Goal: Book appointment/travel/reservation

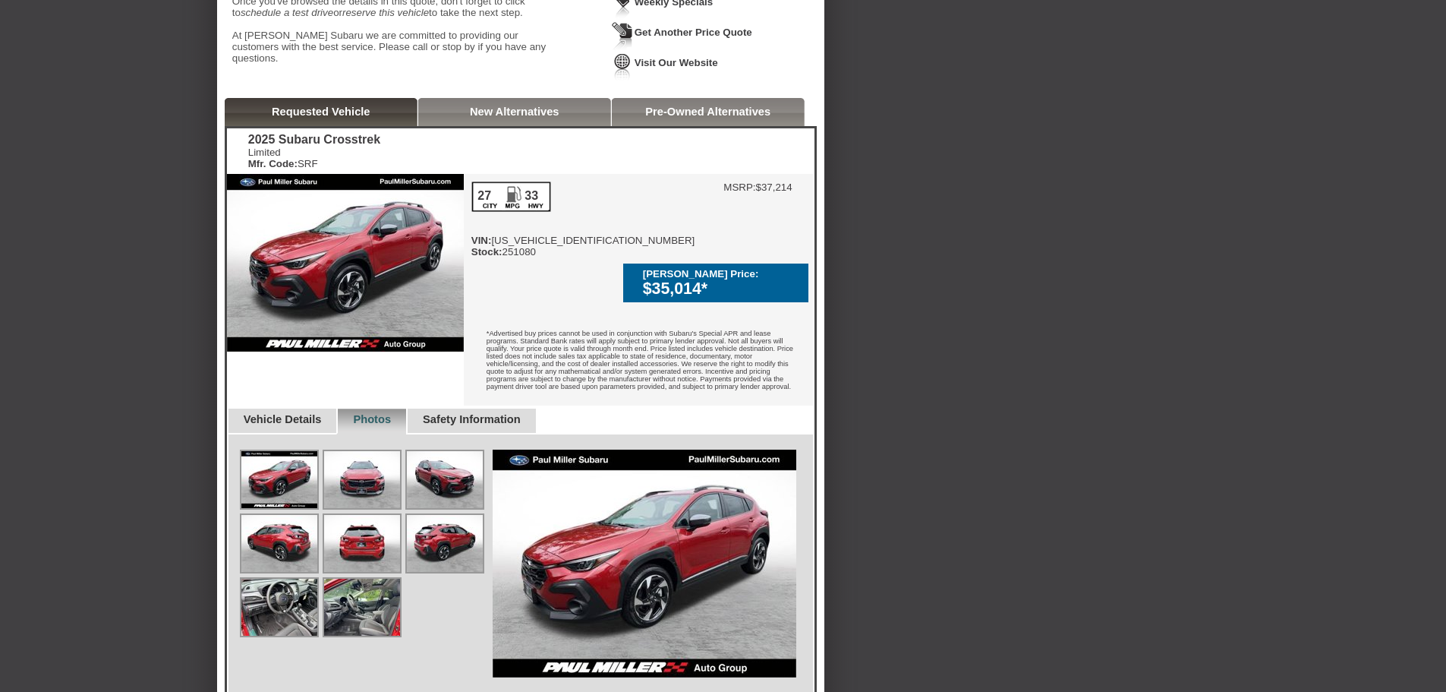
scroll to position [247, 0]
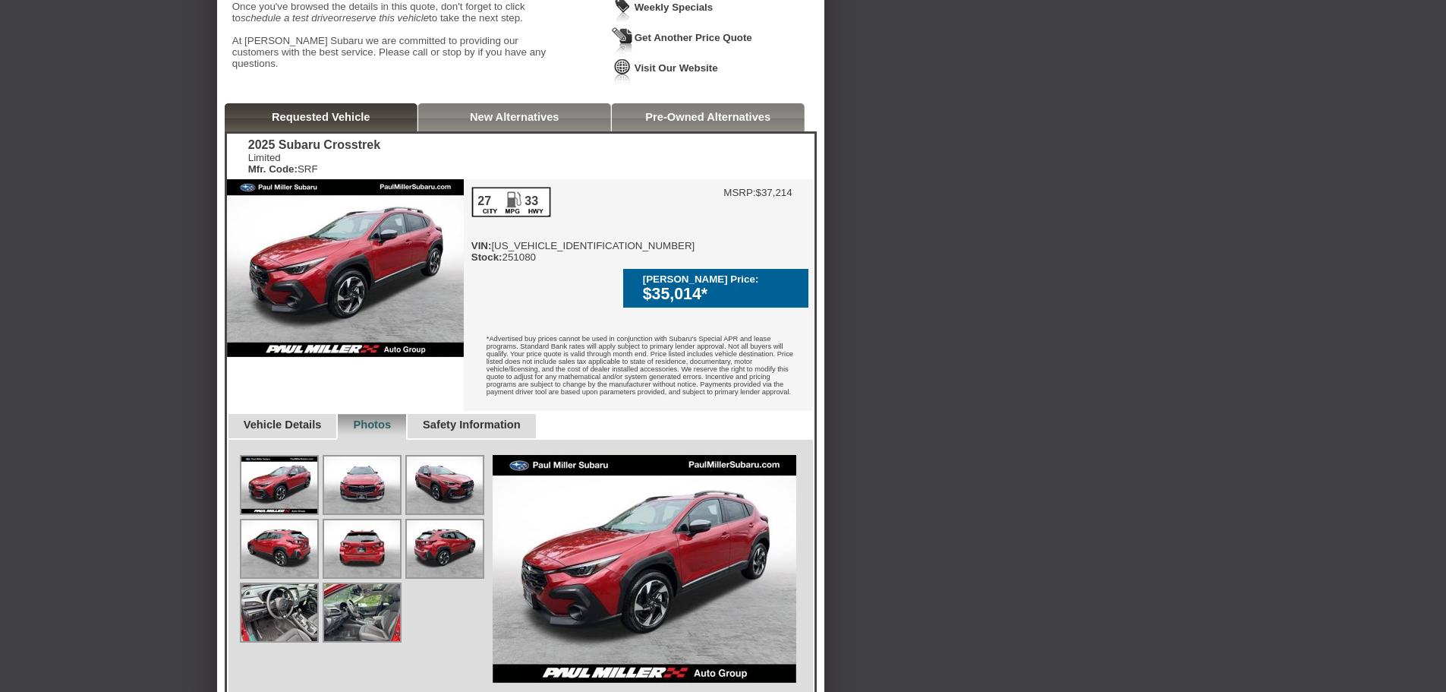
click at [521, 123] on link "New Alternatives" at bounding box center [515, 117] width 90 height 12
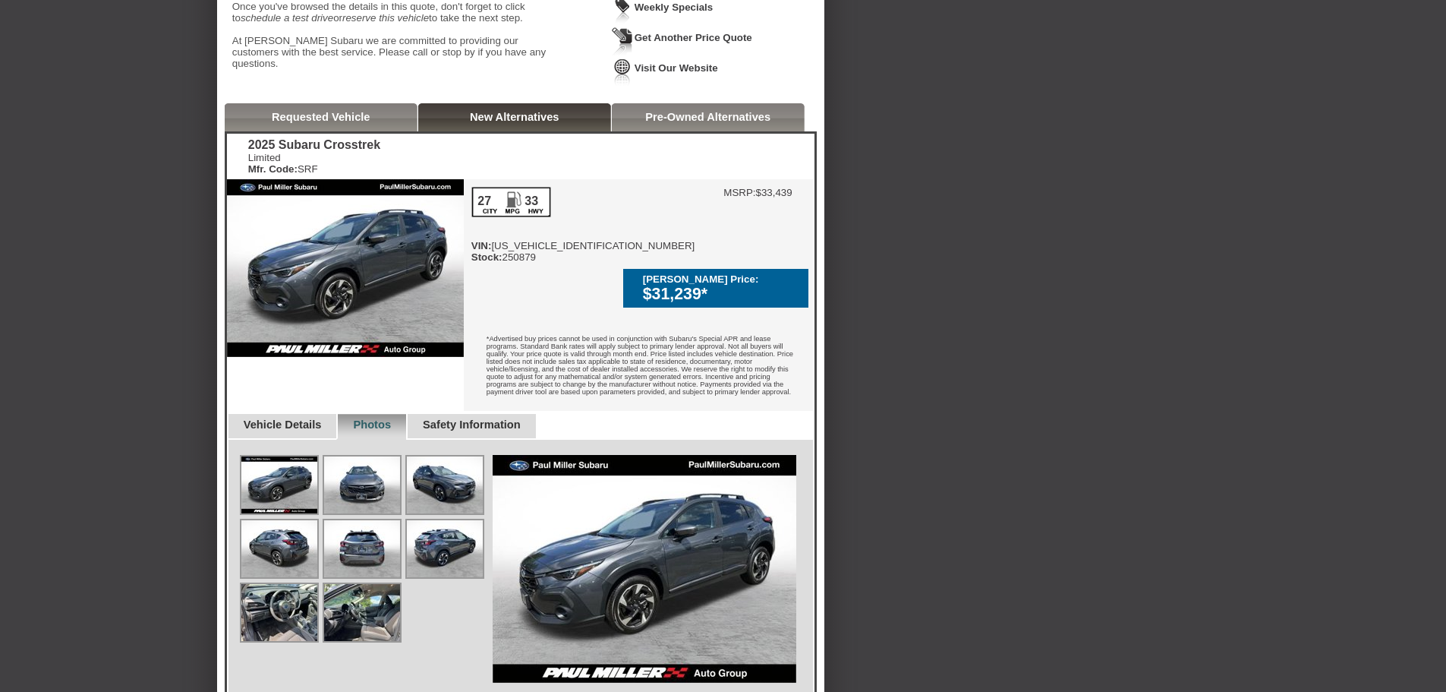
click at [689, 123] on link "Pre-Owned Alternatives" at bounding box center [707, 117] width 125 height 12
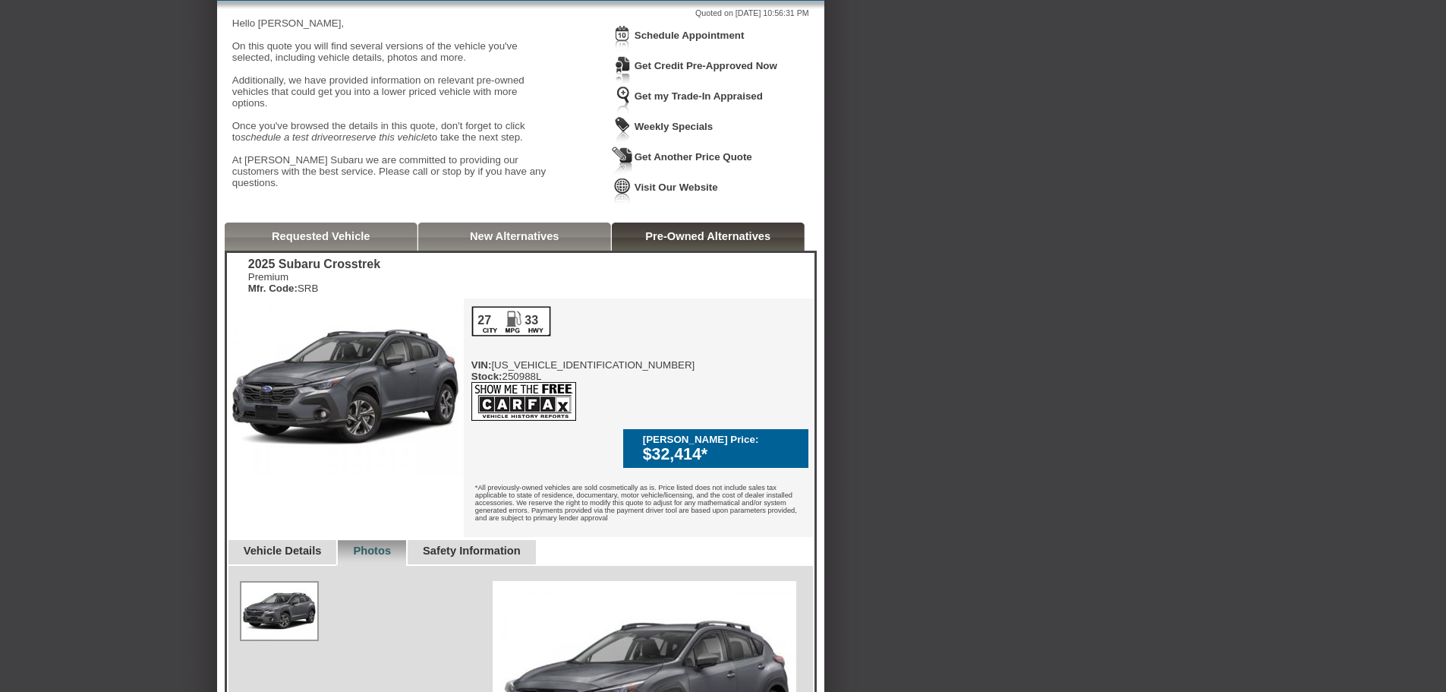
scroll to position [0, 0]
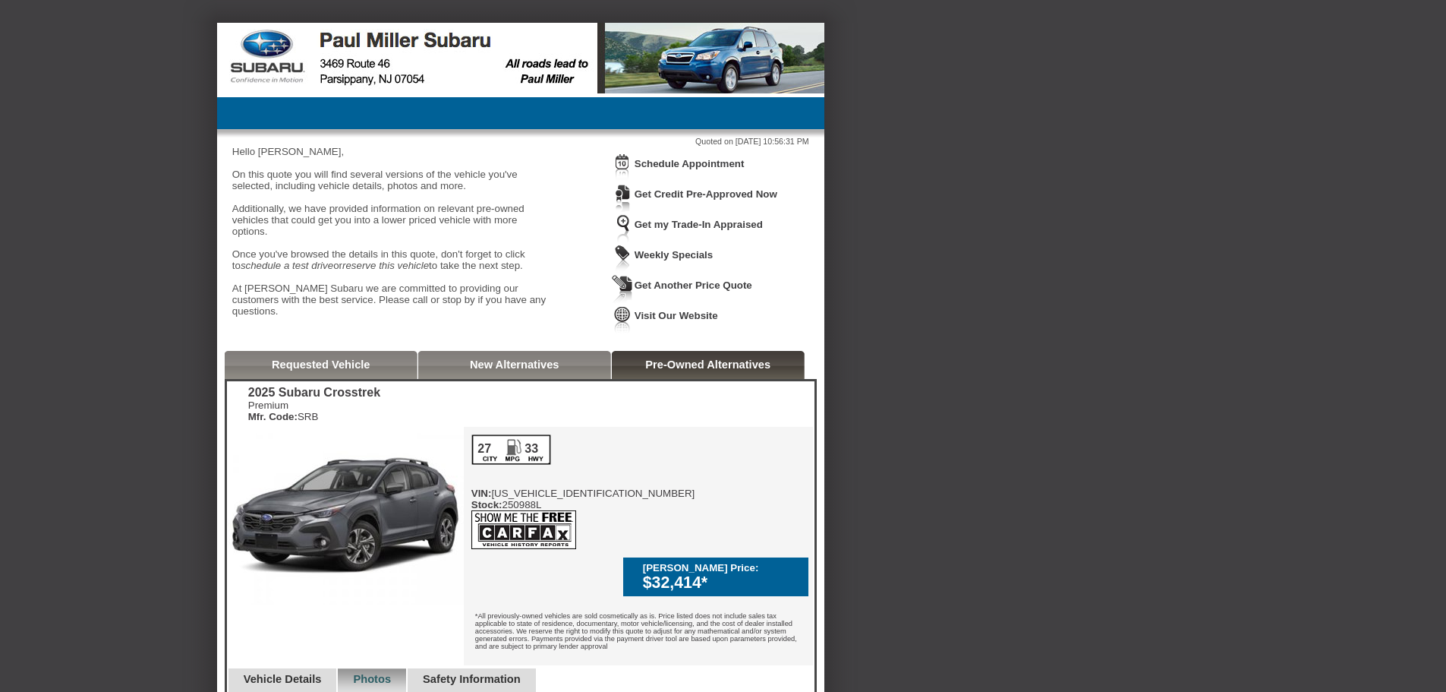
drag, startPoint x: 301, startPoint y: 380, endPoint x: 328, endPoint y: 367, distance: 29.9
click at [302, 370] on link "Requested Vehicle" at bounding box center [321, 364] width 99 height 12
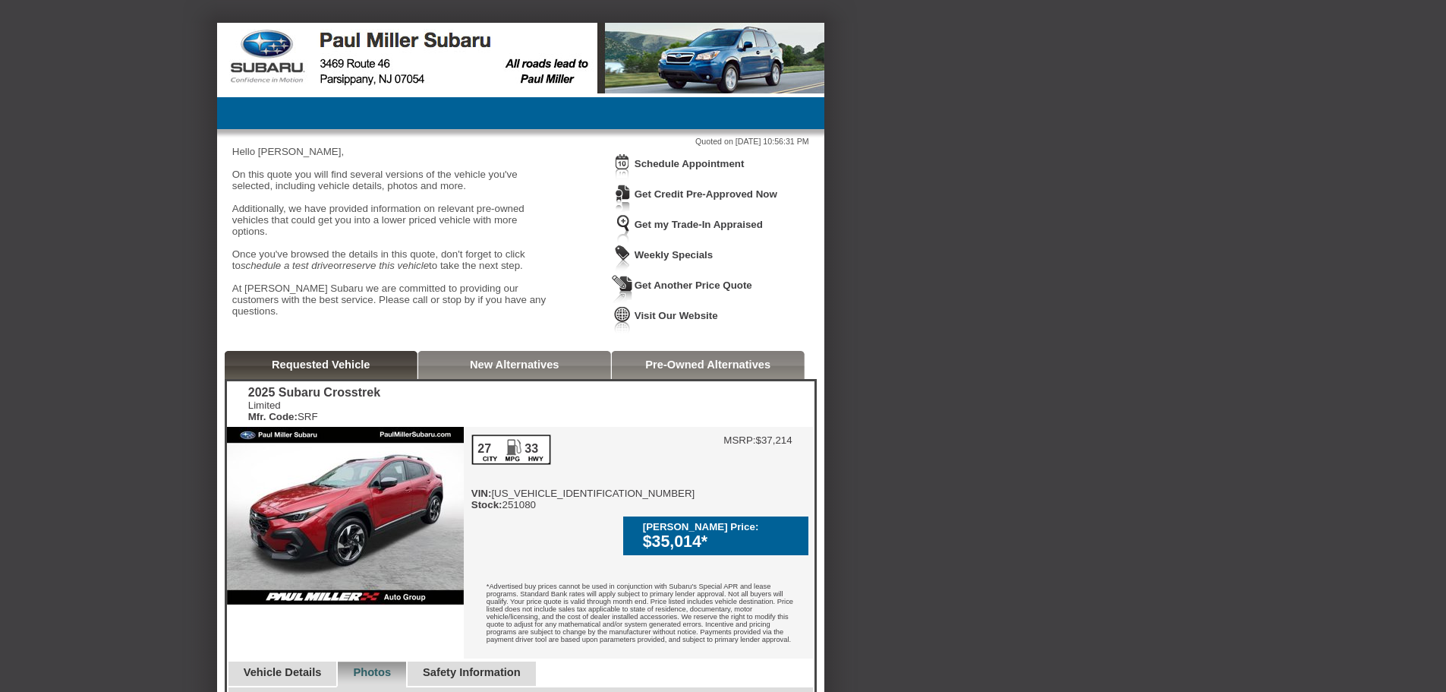
click at [296, 666] on link "Vehicle Details" at bounding box center [283, 672] width 78 height 12
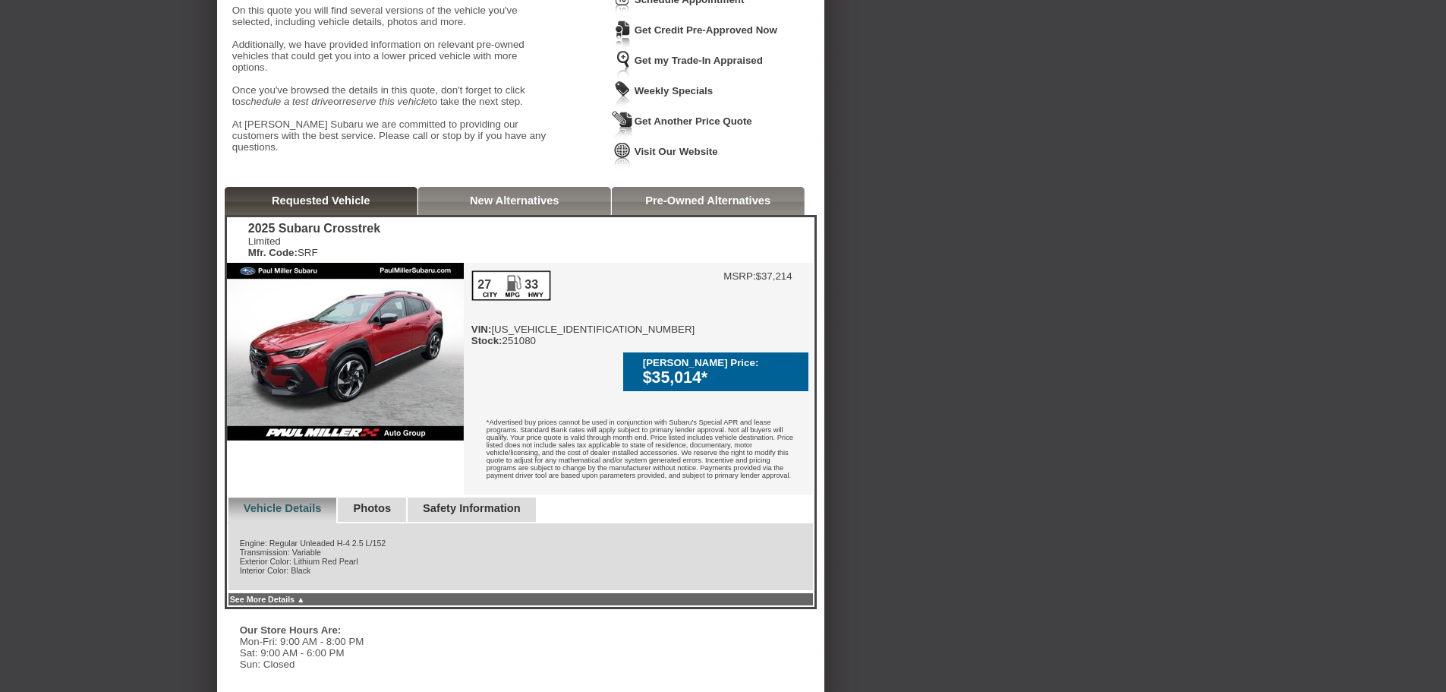
scroll to position [216, 0]
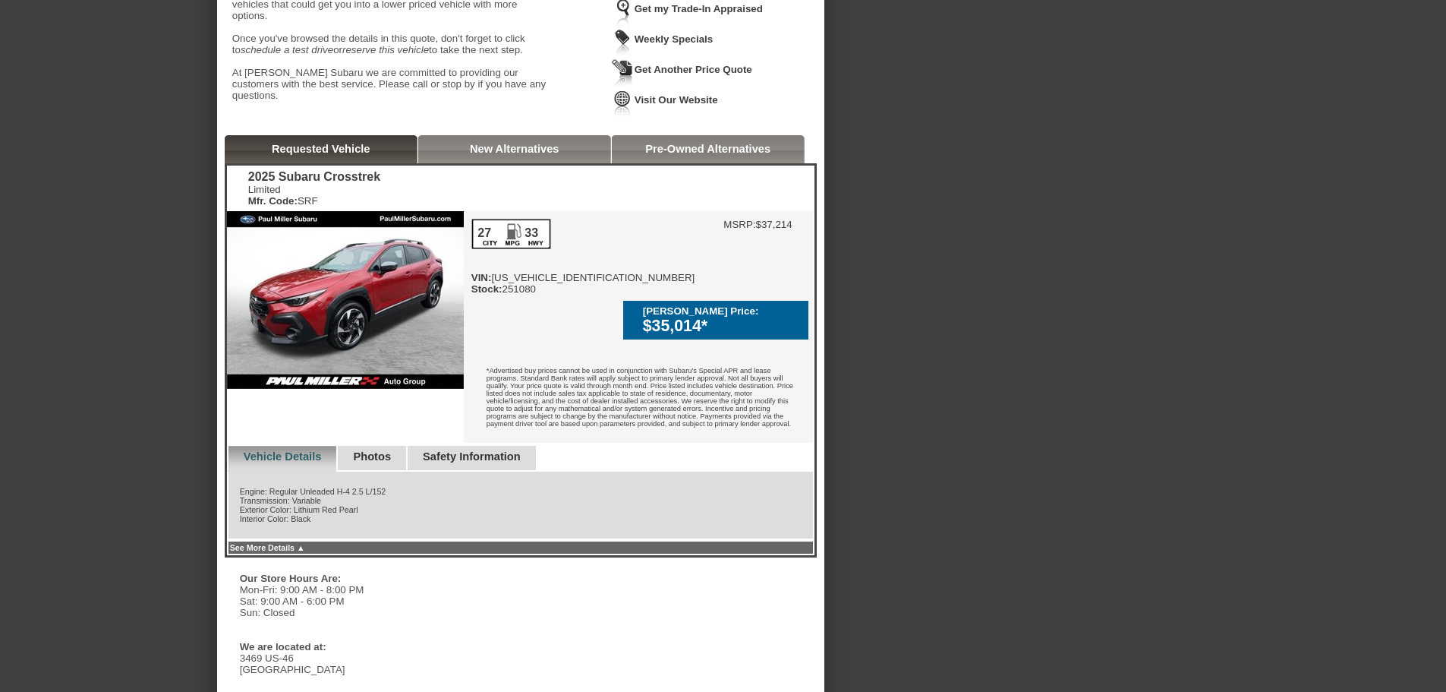
click at [305, 543] on link "See More Details ▲" at bounding box center [267, 547] width 75 height 9
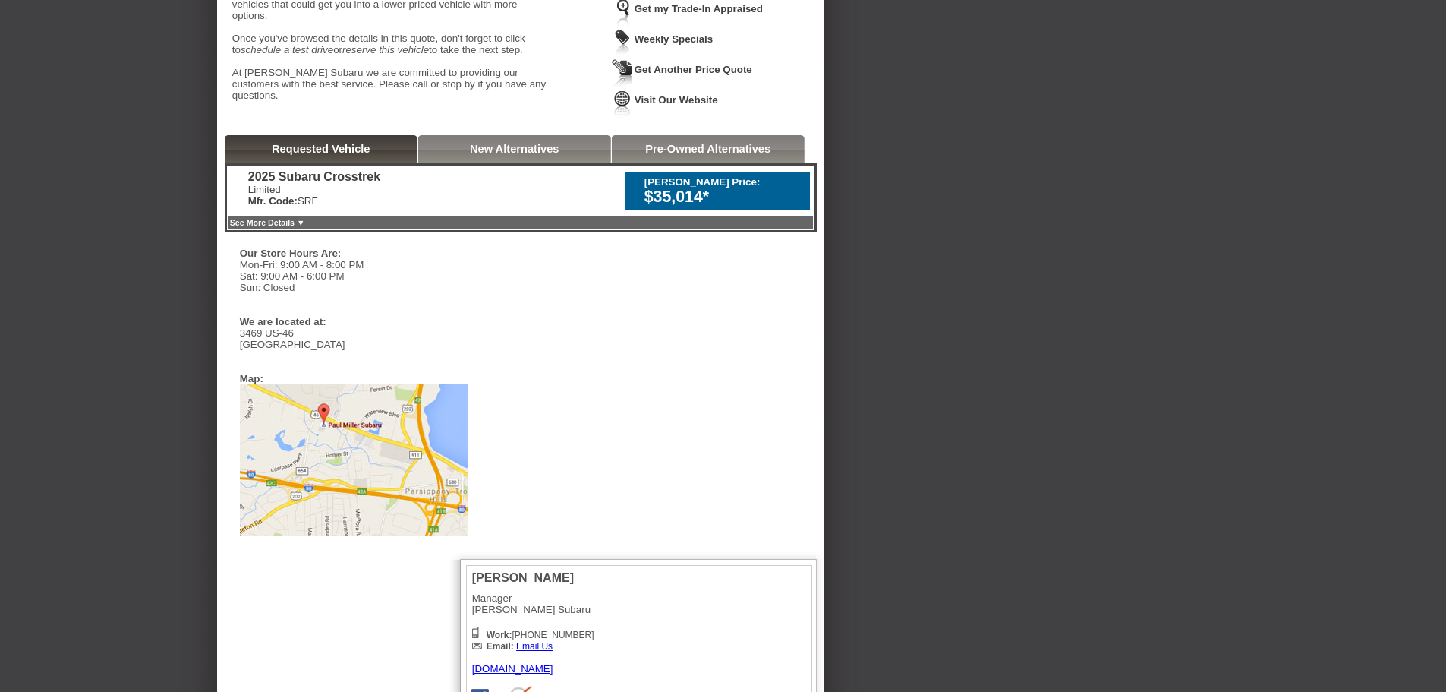
click at [296, 227] on link "See More Details ▼" at bounding box center [267, 222] width 75 height 9
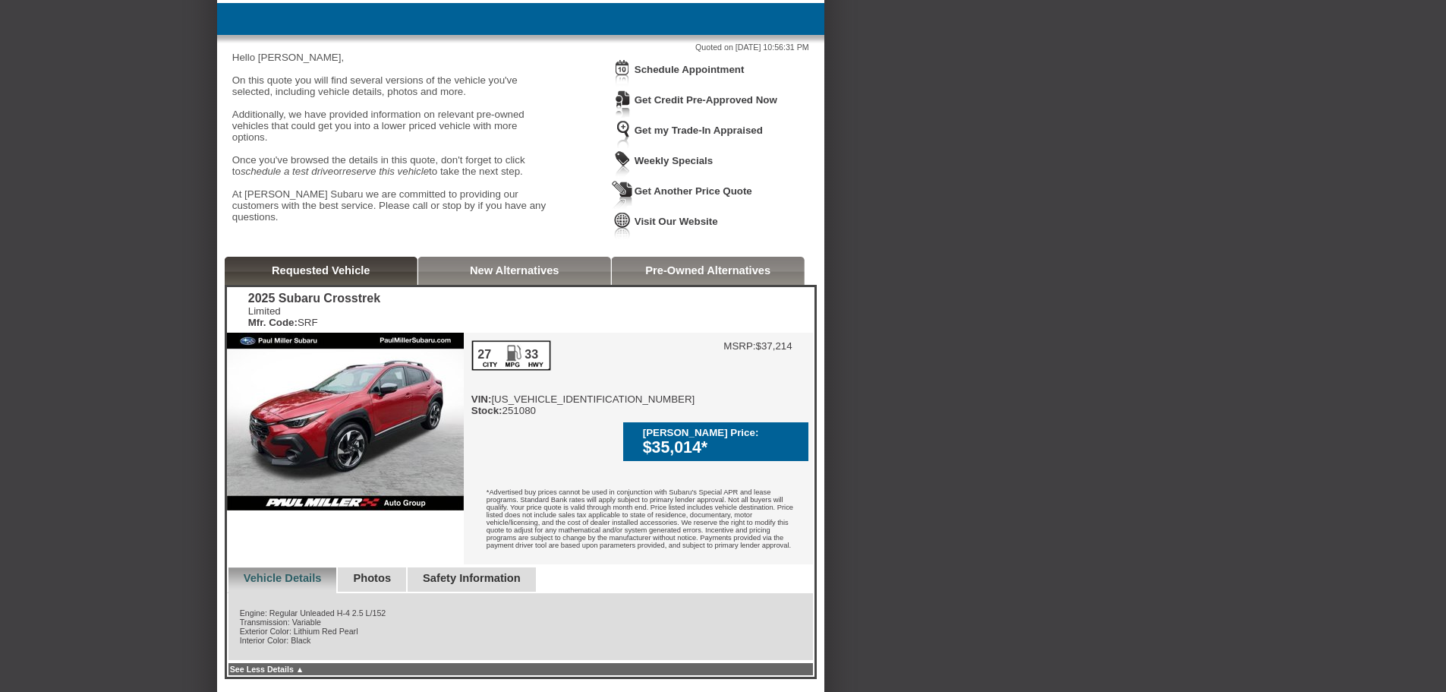
scroll to position [0, 0]
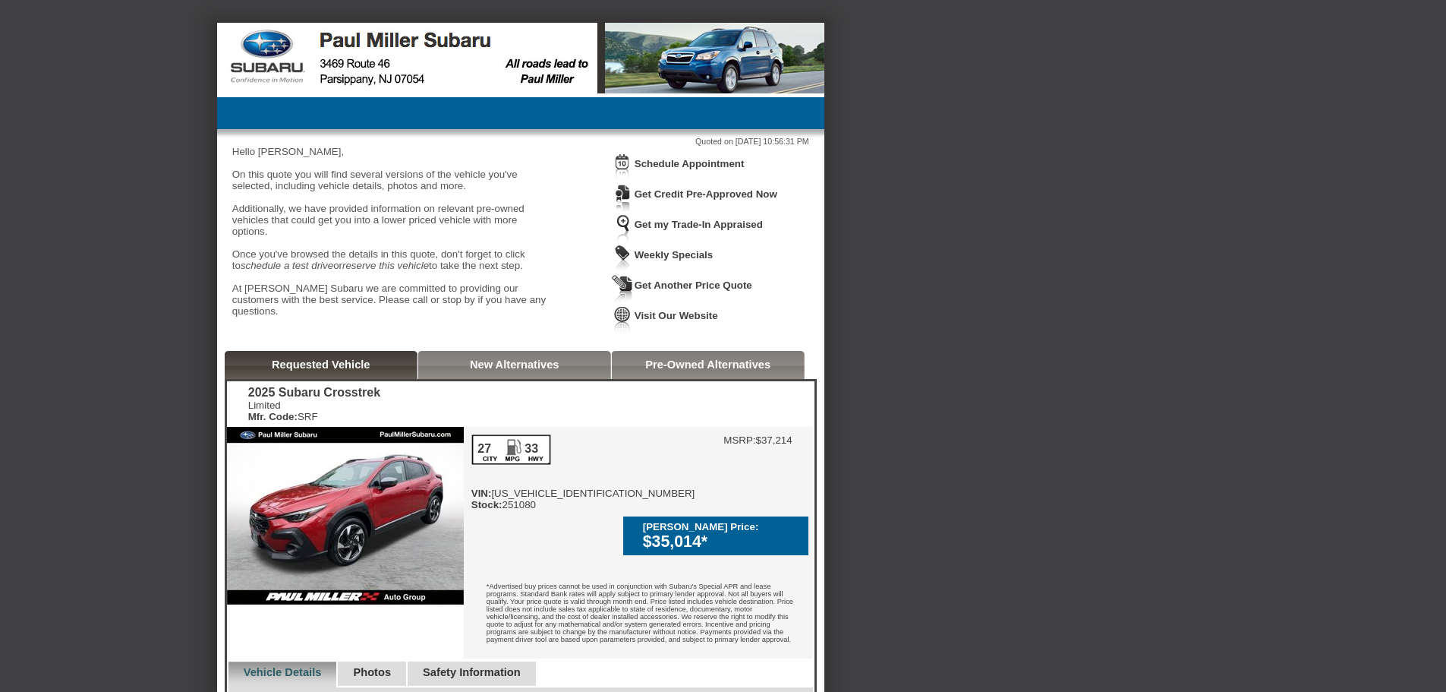
click at [674, 165] on link "Schedule Appointment" at bounding box center [690, 163] width 110 height 11
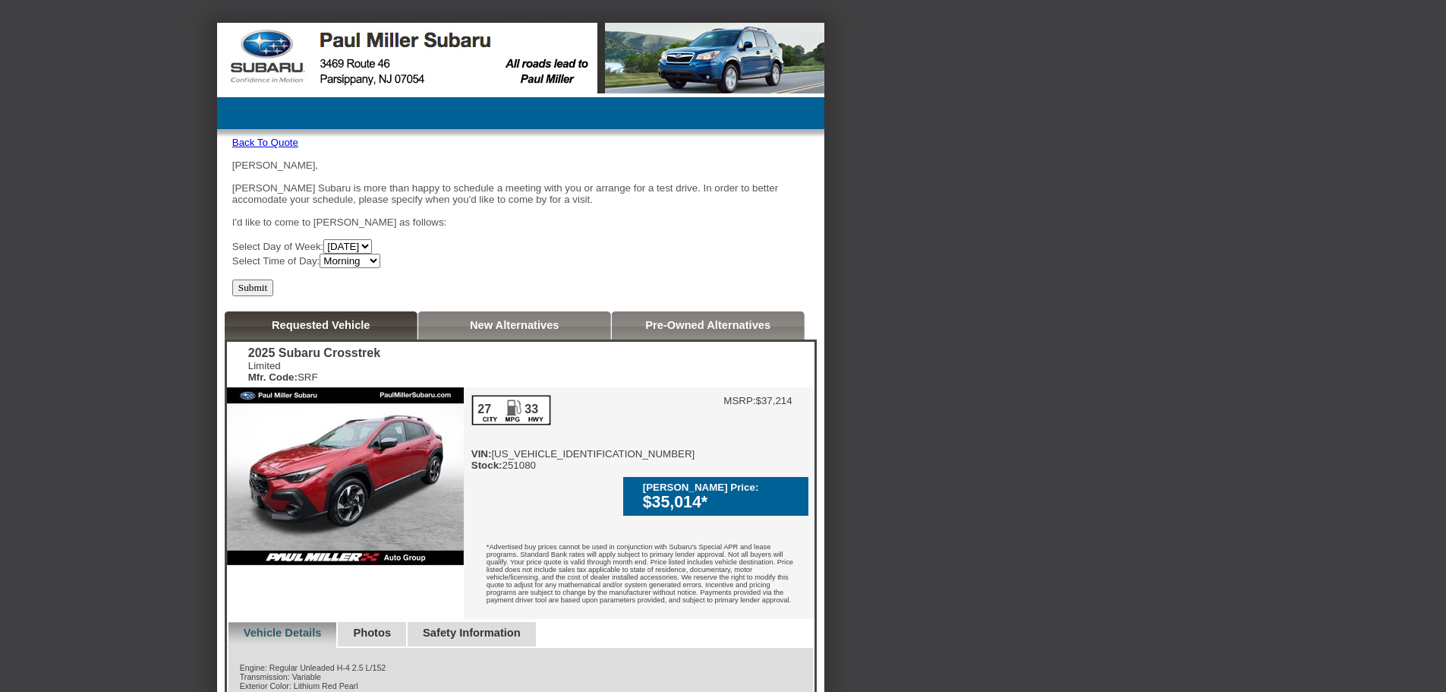
click at [372, 251] on select "[DATE] [DATE] [DATE] [DATE] [DATE] [DATE]" at bounding box center [347, 246] width 49 height 14
select select "[DATE]"
click at [339, 245] on select "[DATE] [DATE] [DATE] [DATE] [DATE] [DATE]" at bounding box center [347, 246] width 49 height 14
click at [380, 266] on select "Morning Afternoon Evening" at bounding box center [350, 261] width 61 height 14
click at [336, 260] on select "Morning Afternoon Evening" at bounding box center [350, 261] width 61 height 14
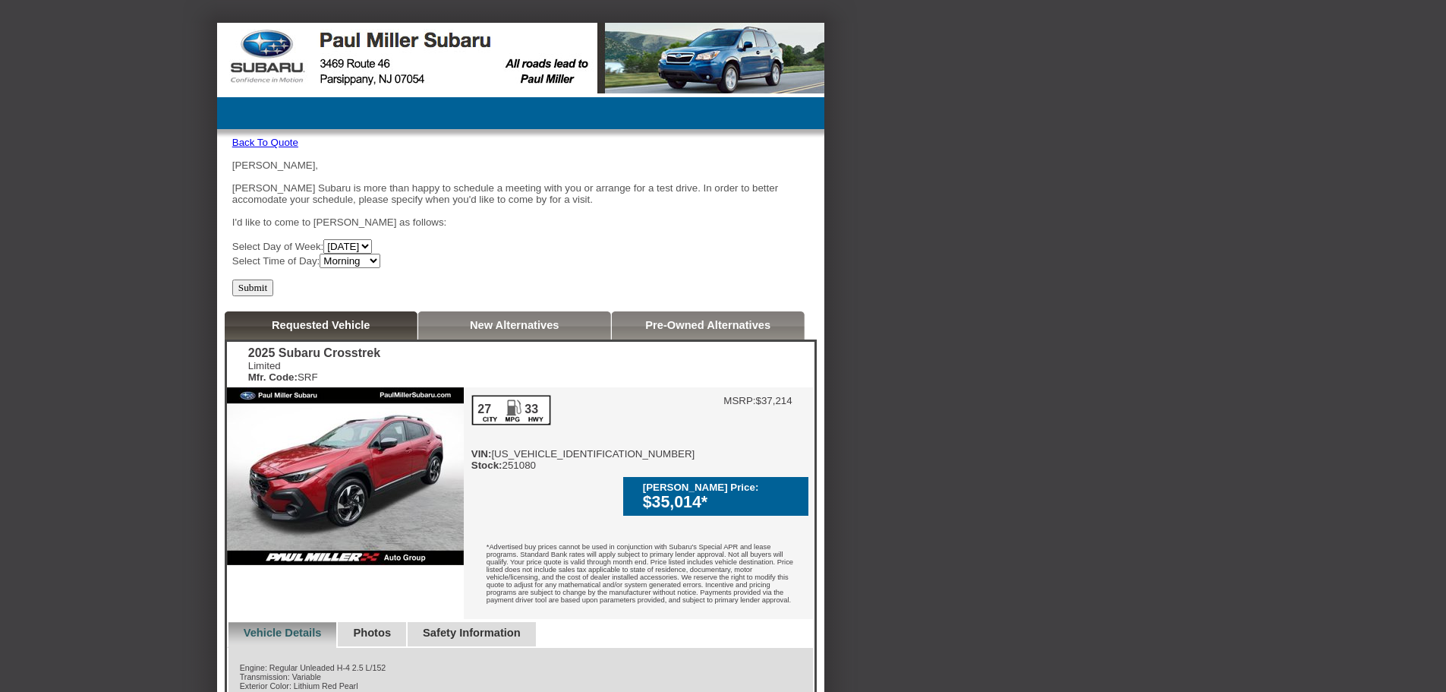
click at [254, 291] on input "Submit" at bounding box center [253, 287] width 42 height 17
